Goal: Task Accomplishment & Management: Use online tool/utility

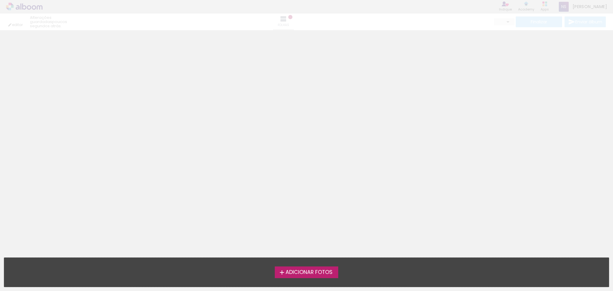
drag, startPoint x: 0, startPoint y: 0, endPoint x: 228, endPoint y: 23, distance: 229.2
click at [228, 23] on div "editar poucos segundos atrás. Folhas Finalizar Enviar álbum" at bounding box center [306, 15] width 613 height 30
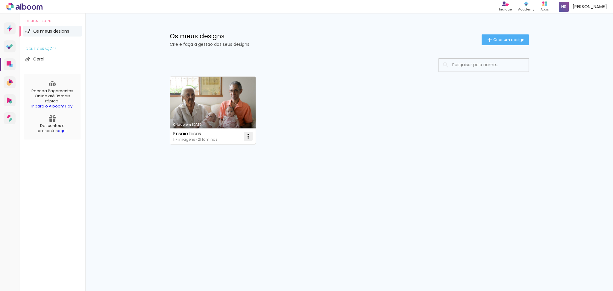
click at [248, 136] on iron-icon at bounding box center [248, 136] width 7 height 7
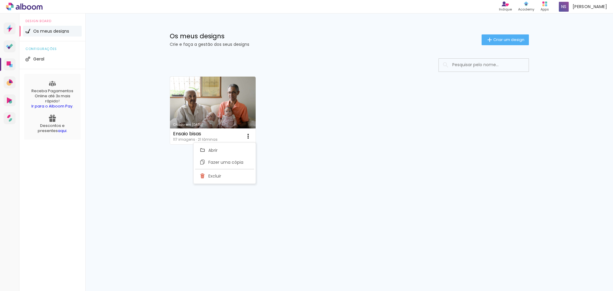
click at [396, 104] on div "Criado em 24/09/25 Ensaio bisas 117 imagens ∙ 21 lâminas Abrir Fazer uma cópia …" at bounding box center [349, 110] width 365 height 73
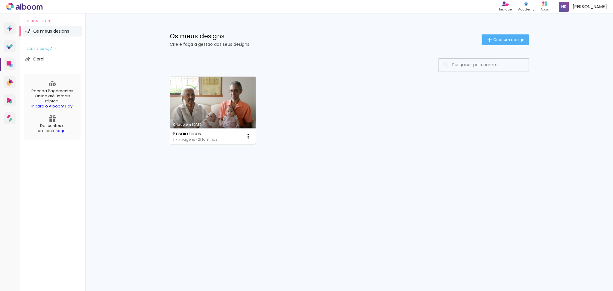
click at [204, 99] on link "Criado em [DATE]" at bounding box center [213, 111] width 86 height 68
